Goal: Navigation & Orientation: Find specific page/section

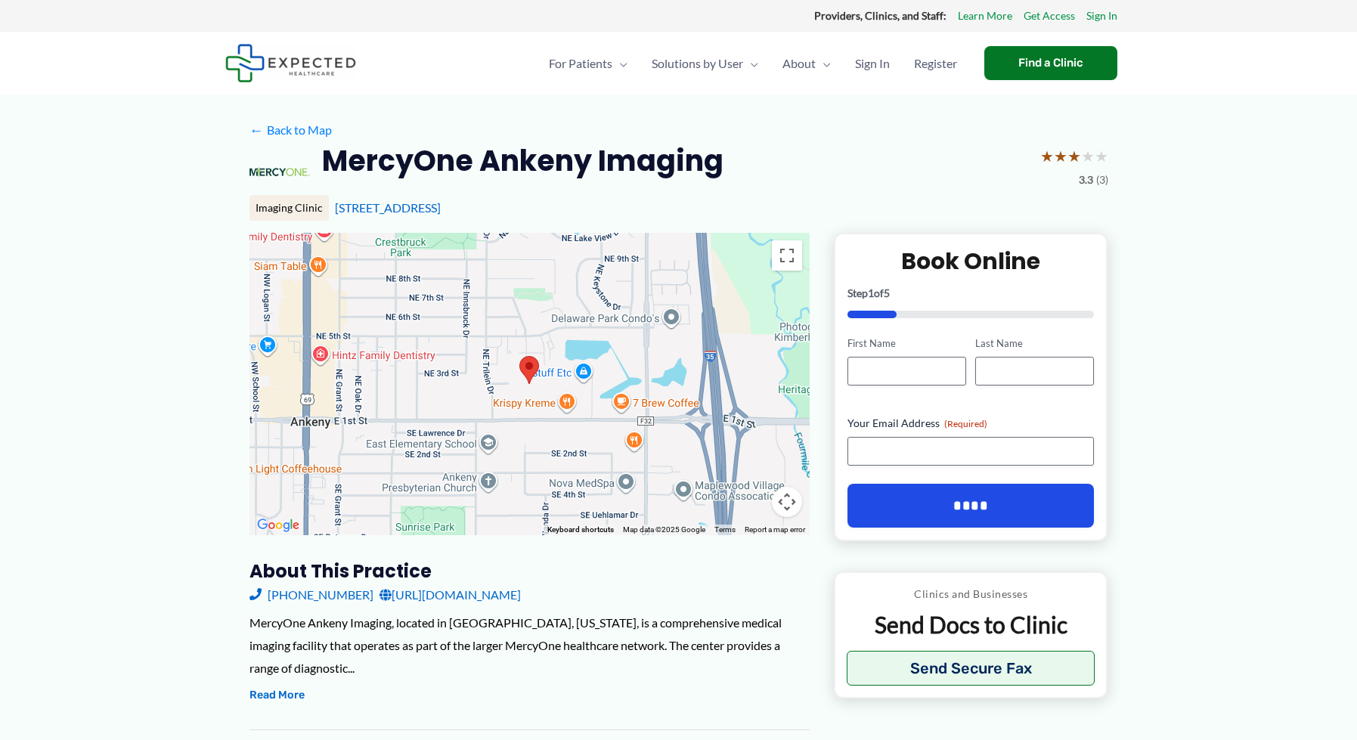
click at [497, 400] on div at bounding box center [529, 384] width 560 height 302
click at [428, 418] on div "[PERSON_NAME] Krispy Kreme [STREET_ADDRESS] View on Google Maps" at bounding box center [529, 384] width 560 height 302
click at [632, 316] on button "Close" at bounding box center [639, 326] width 36 height 36
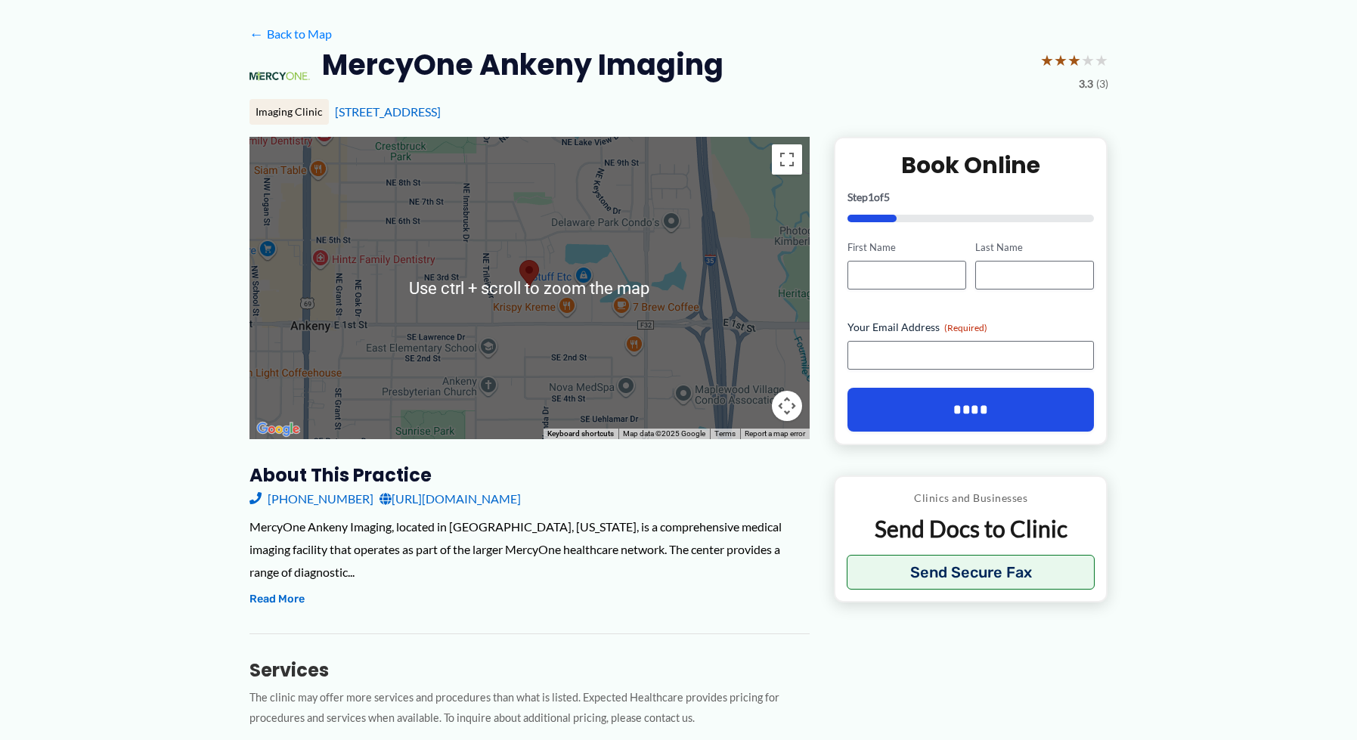
scroll to position [76, 0]
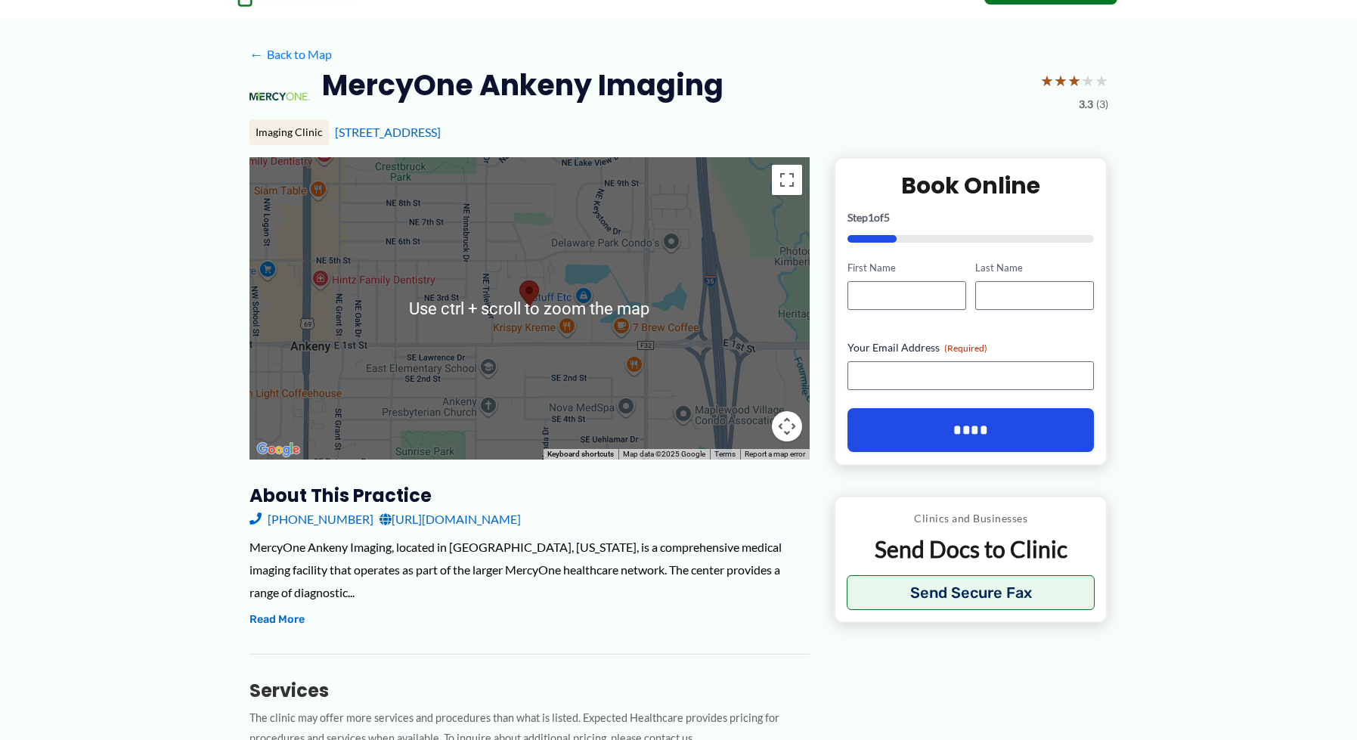
click at [450, 351] on div at bounding box center [529, 308] width 560 height 302
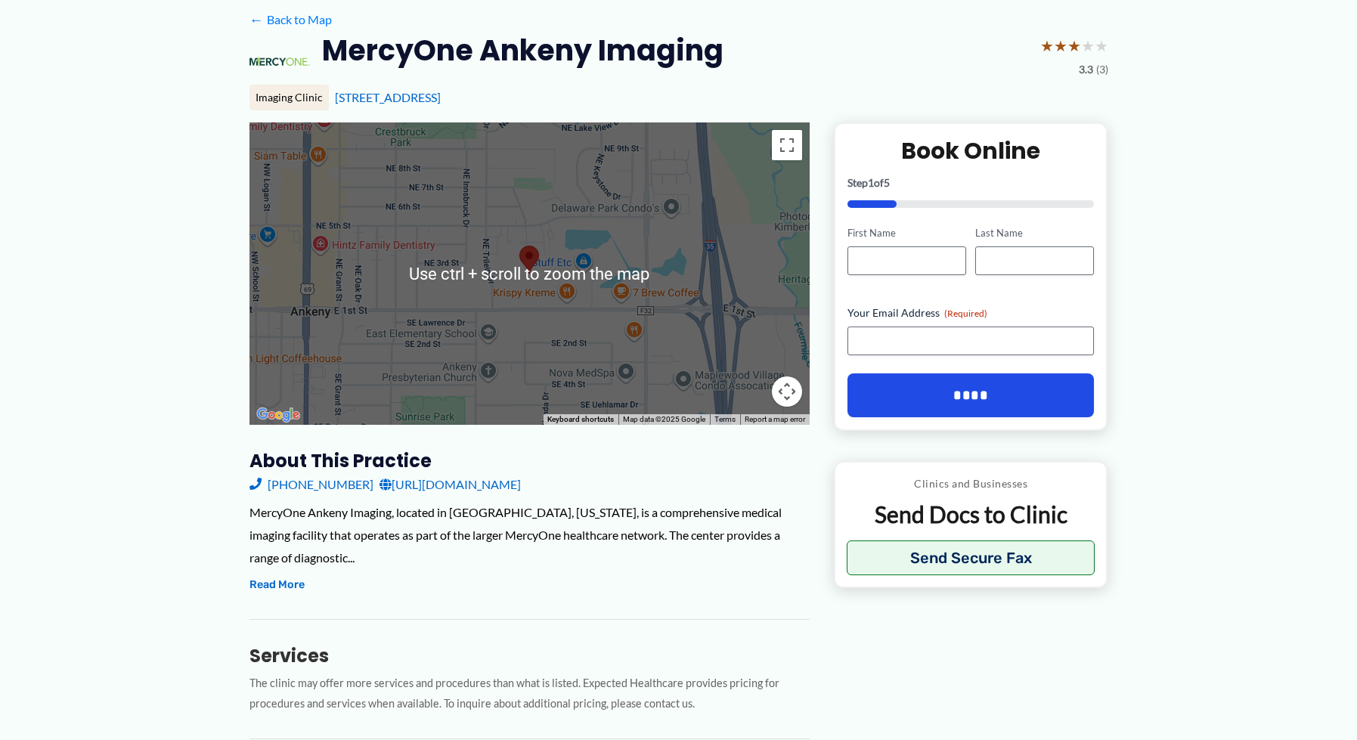
scroll to position [0, 0]
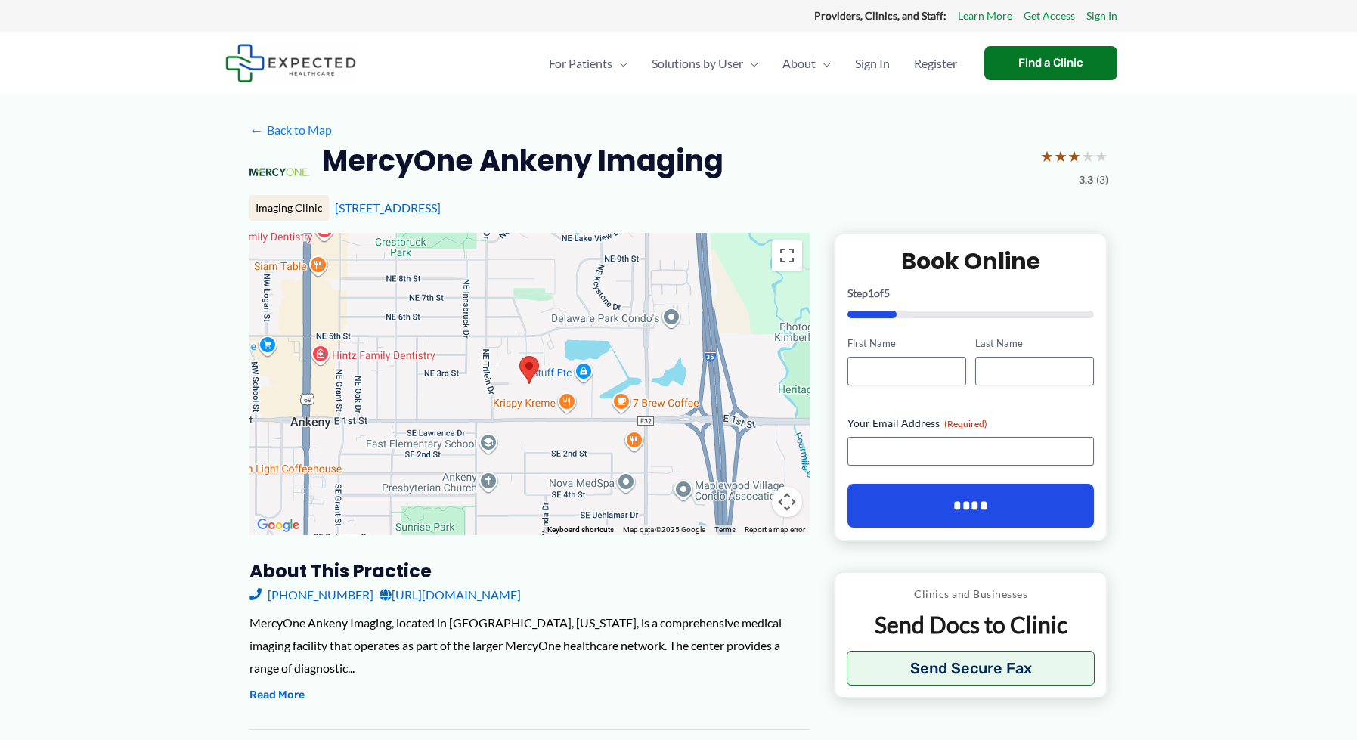
click at [305, 437] on div at bounding box center [529, 384] width 560 height 302
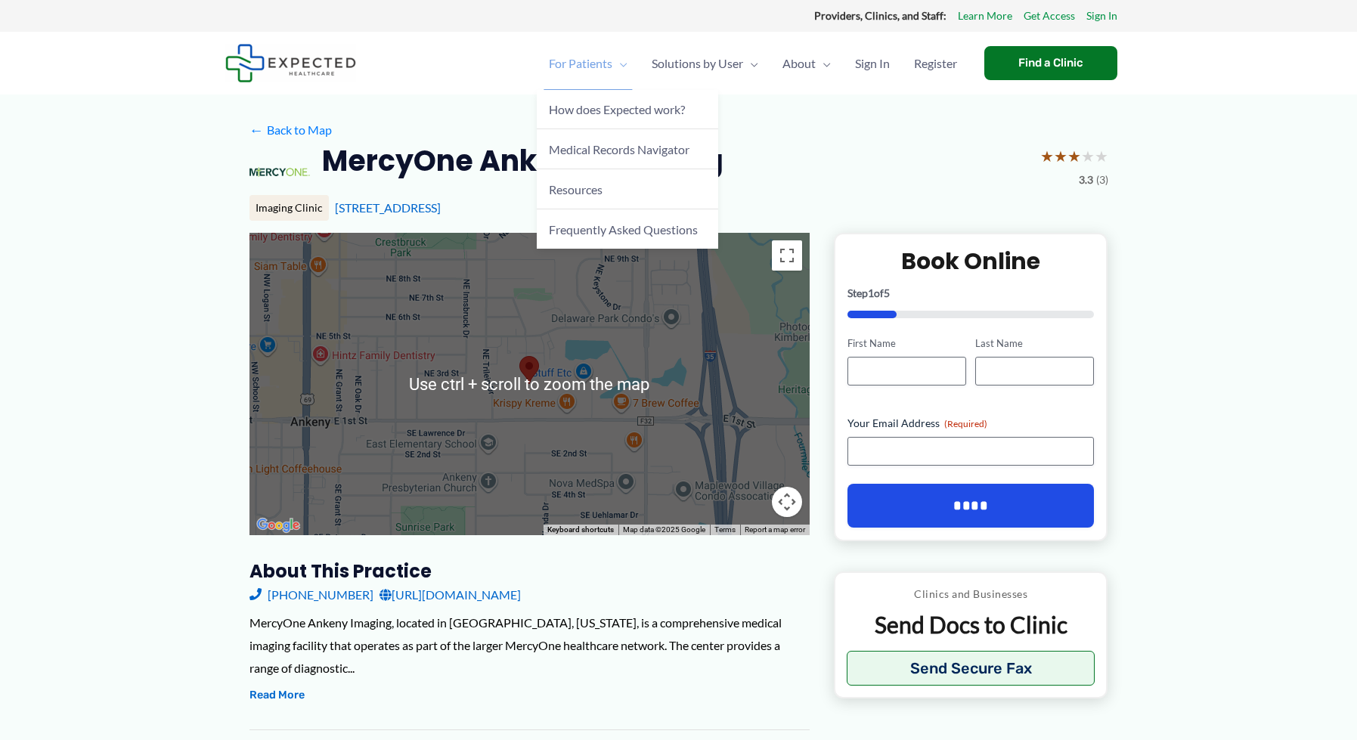
click at [537, 76] on link "For Patients" at bounding box center [588, 63] width 103 height 53
